Goal: Information Seeking & Learning: Learn about a topic

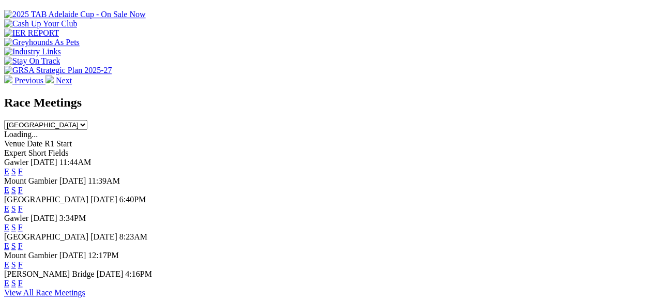
scroll to position [393, 0]
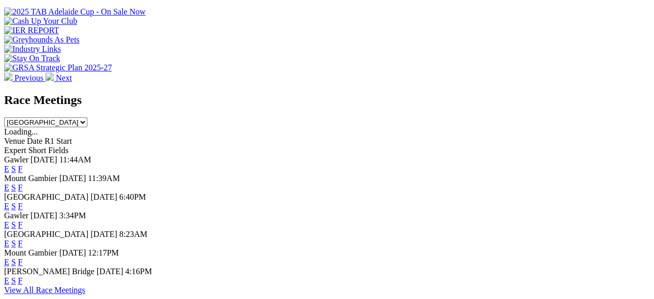
click at [23, 239] on link "F" at bounding box center [20, 243] width 5 height 9
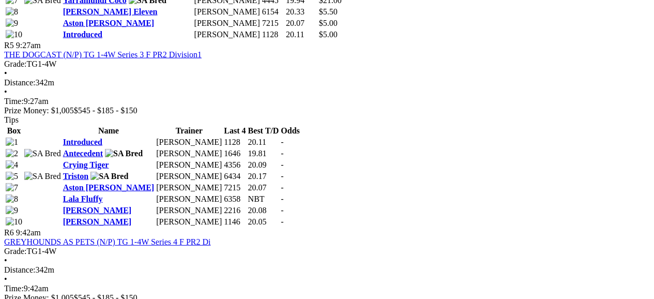
scroll to position [1242, 0]
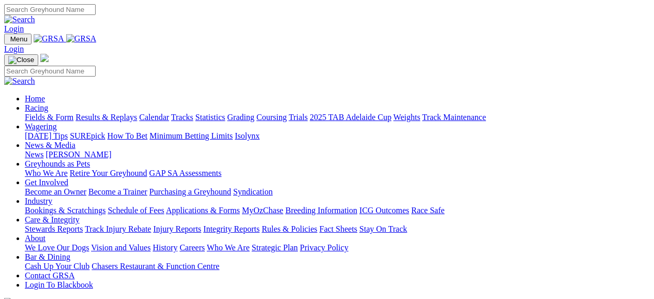
scroll to position [394, 0]
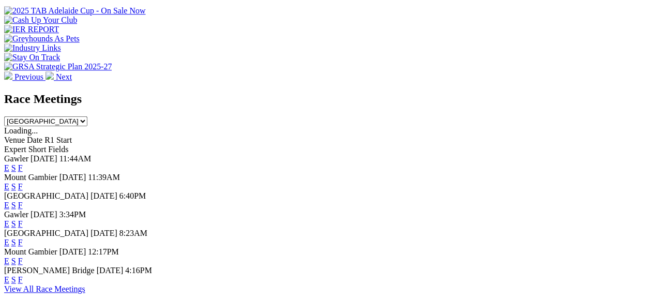
click at [23, 201] on link "F" at bounding box center [20, 205] width 5 height 9
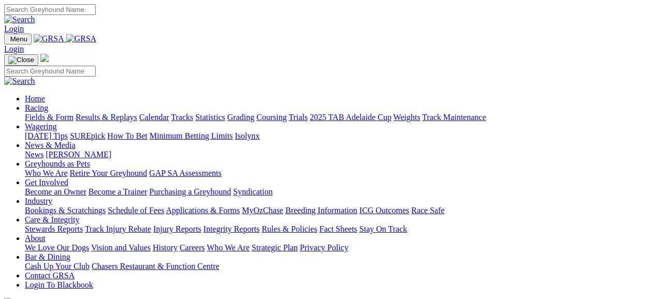
scroll to position [394, 0]
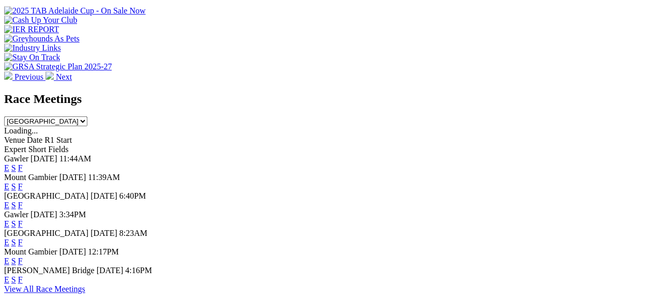
click at [23, 219] on link "F" at bounding box center [20, 223] width 5 height 9
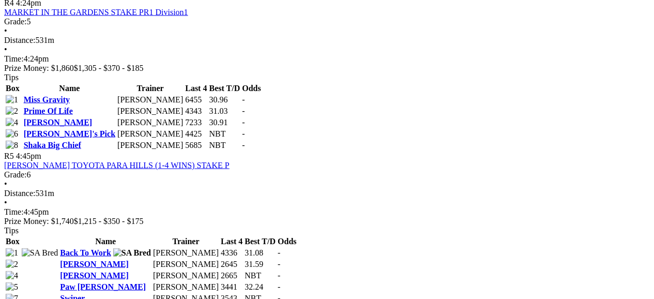
scroll to position [1014, 0]
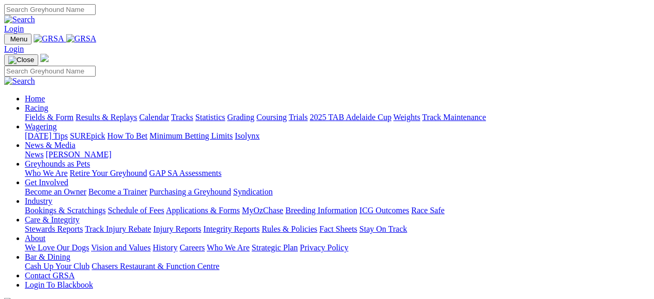
scroll to position [394, 0]
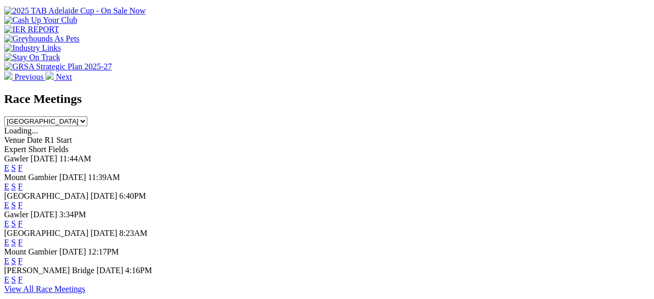
click at [23, 275] on link "F" at bounding box center [20, 279] width 5 height 9
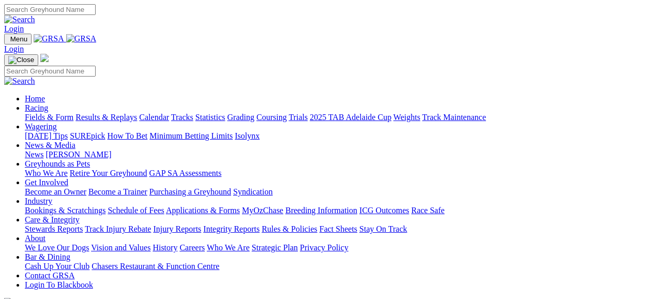
scroll to position [394, 0]
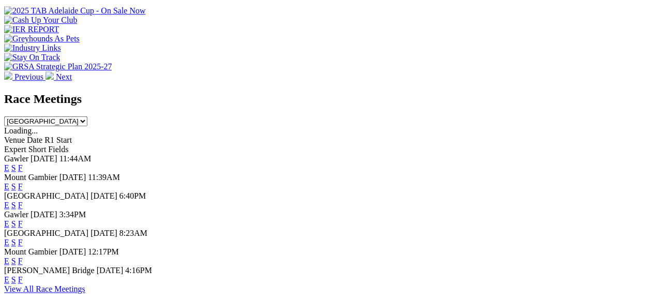
click at [23, 201] on link "F" at bounding box center [20, 205] width 5 height 9
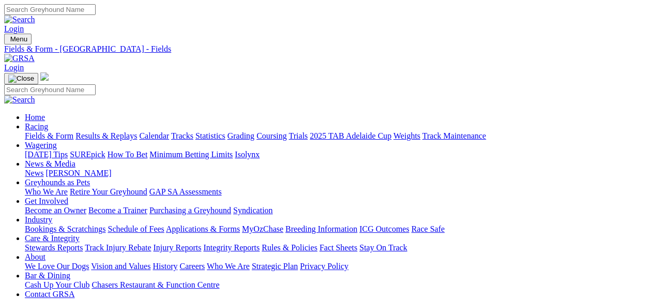
click at [35, 54] on img at bounding box center [19, 58] width 31 height 9
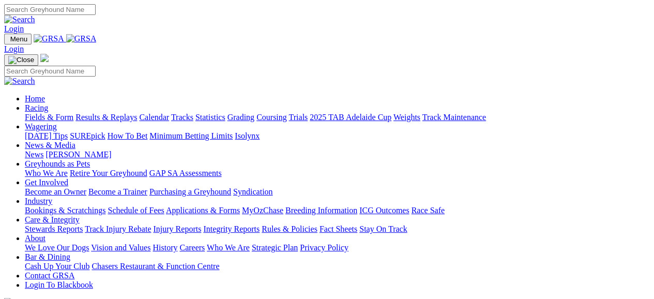
click at [169, 113] on link "Calendar" at bounding box center [154, 117] width 30 height 9
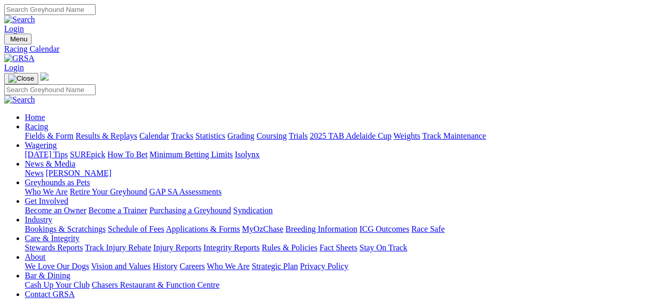
scroll to position [261, 0]
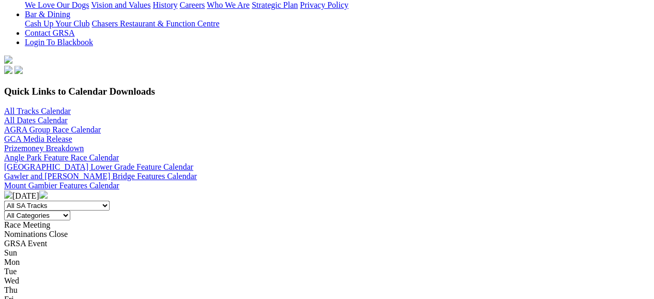
click at [110, 201] on select "All SA Tracks [GEOGRAPHIC_DATA] Gawler [GEOGRAPHIC_DATA] [PERSON_NAME][GEOGRAPH…" at bounding box center [57, 206] width 106 height 10
select select "1"
click at [88, 201] on select "All SA Tracks [GEOGRAPHIC_DATA] Gawler [GEOGRAPHIC_DATA] [PERSON_NAME][GEOGRAPH…" at bounding box center [57, 206] width 106 height 10
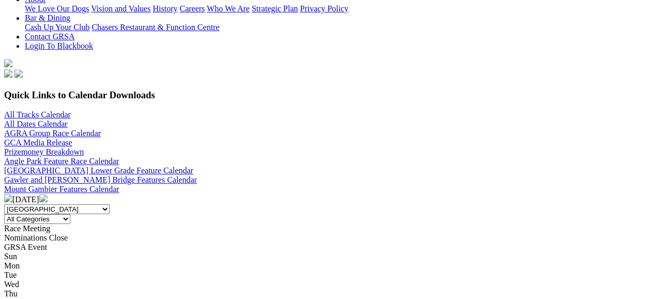
scroll to position [256, 0]
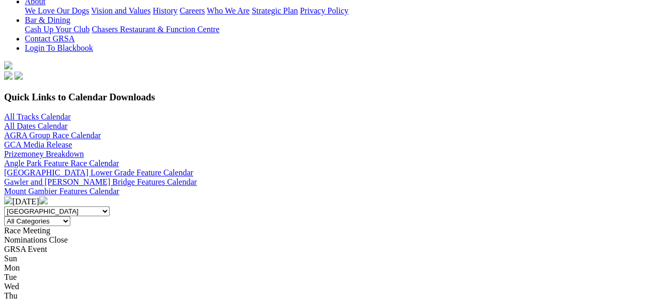
click at [48, 196] on img at bounding box center [43, 200] width 8 height 8
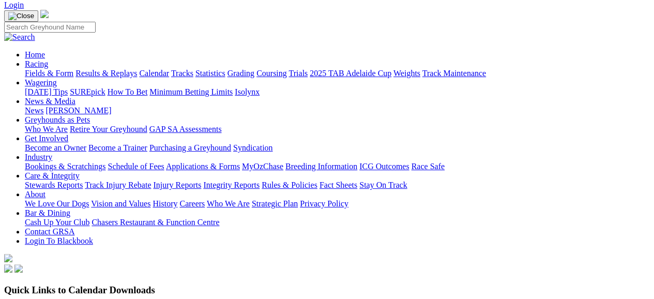
scroll to position [62, 0]
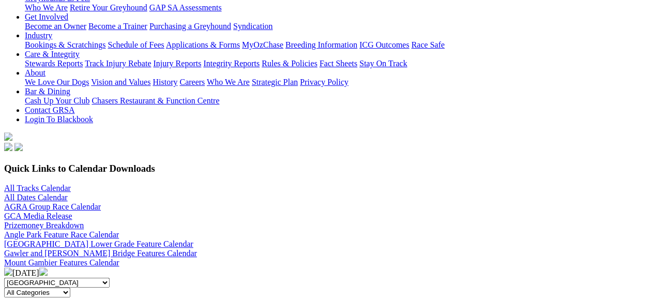
scroll to position [166, 0]
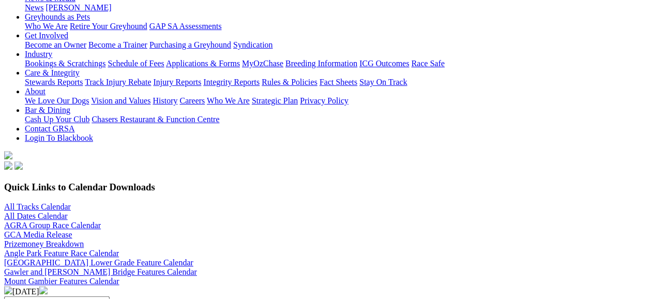
click at [48, 286] on img at bounding box center [43, 290] width 8 height 8
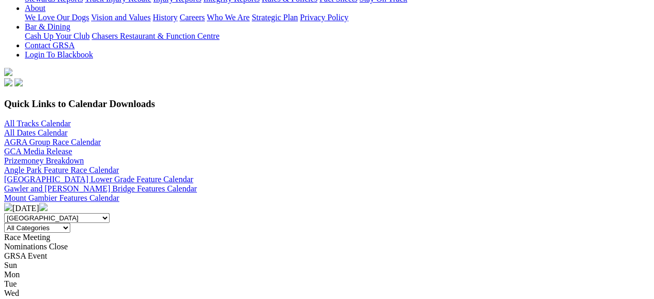
scroll to position [248, 0]
click at [48, 203] on img at bounding box center [43, 207] width 8 height 8
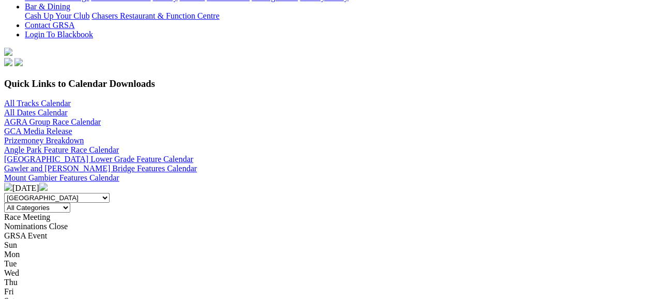
scroll to position [290, 0]
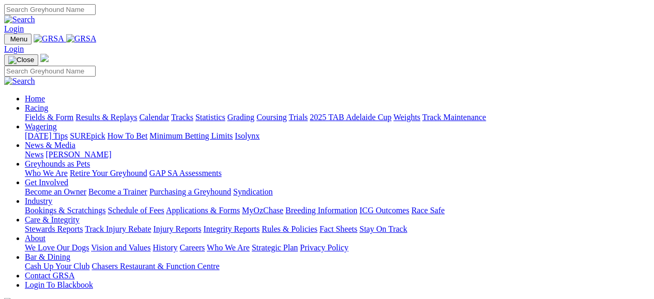
scroll to position [261, 0]
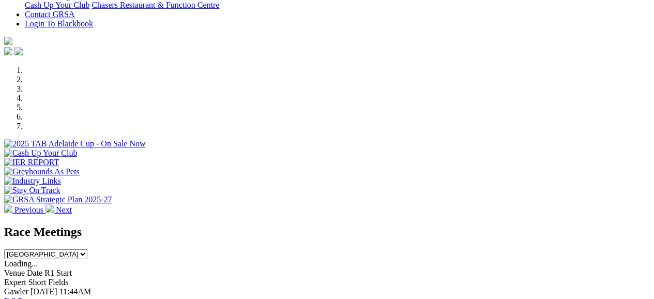
click at [23, 296] on link "F" at bounding box center [20, 300] width 5 height 9
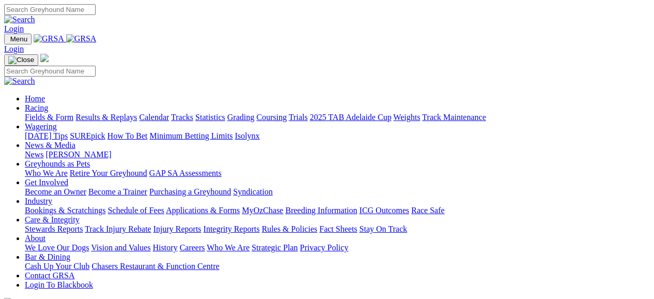
scroll to position [261, 0]
